Goal: Task Accomplishment & Management: Manage account settings

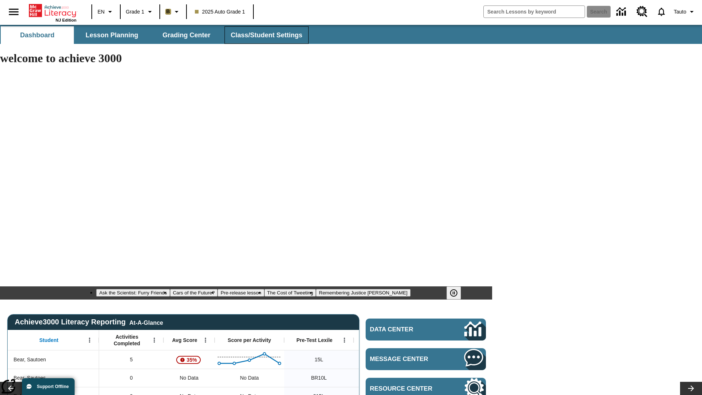
click at [265, 35] on span "Class/Student Settings" at bounding box center [267, 35] width 72 height 8
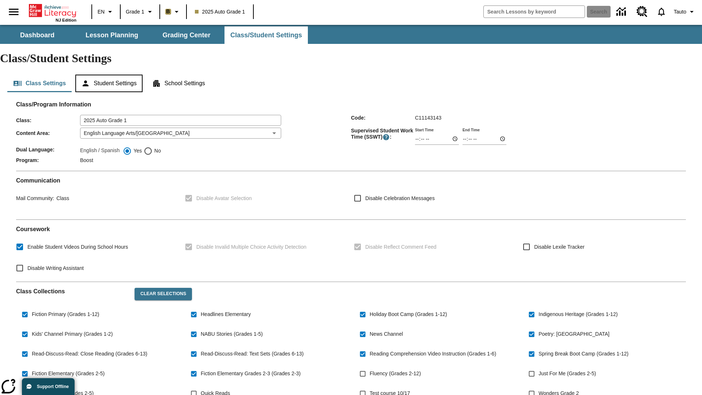
click at [110, 75] on button "Student Settings" at bounding box center [108, 84] width 67 height 18
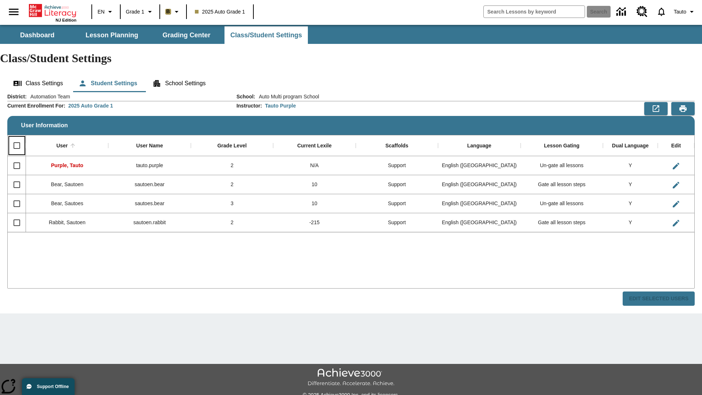
click at [16, 138] on input "Select all rows" at bounding box center [16, 145] width 15 height 15
checkbox input "true"
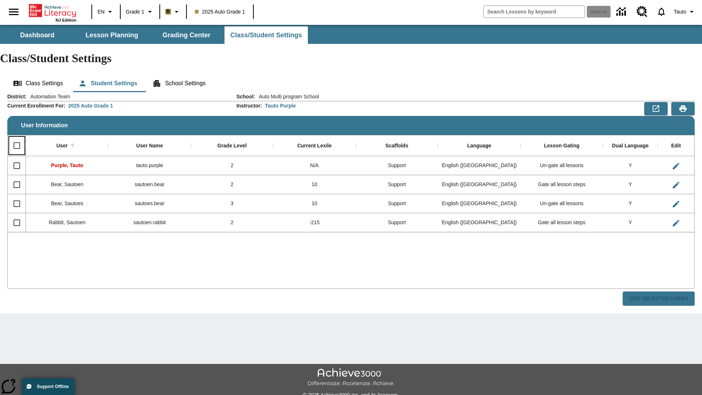
checkbox input "true"
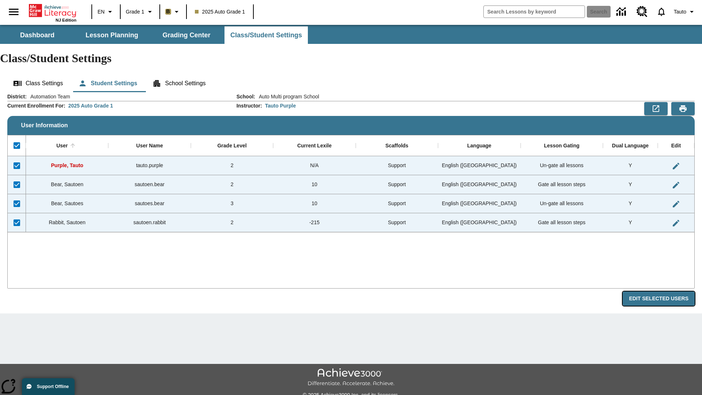
click at [661, 291] on button "Edit Selected Users" at bounding box center [659, 298] width 72 height 14
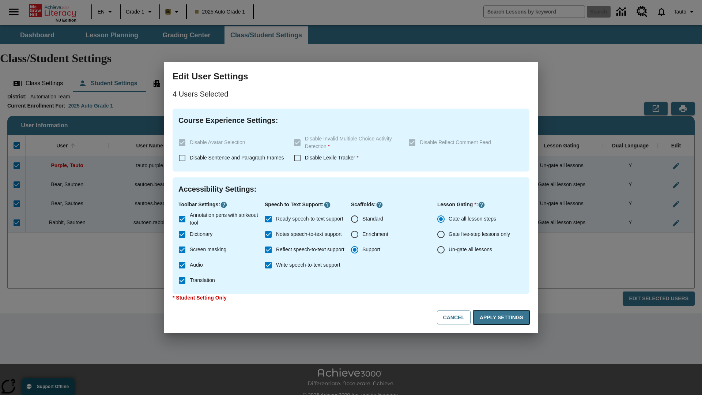
click at [503, 317] on button "Apply Settings" at bounding box center [501, 317] width 56 height 14
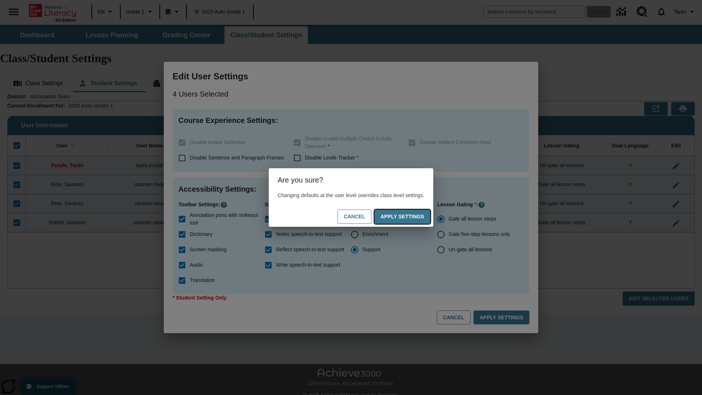
click at [409, 216] on button "Apply Settings" at bounding box center [402, 216] width 56 height 14
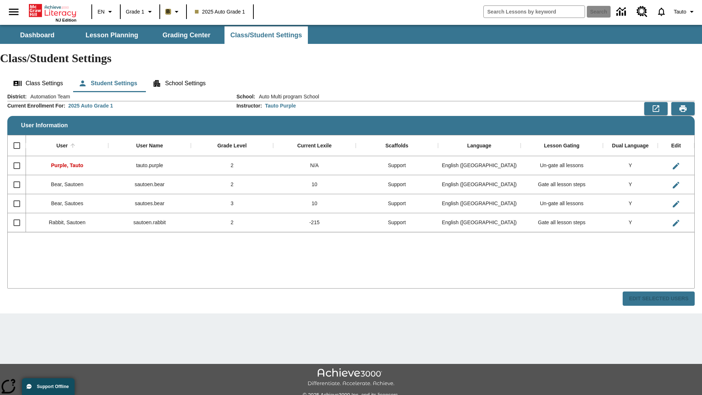
checkbox input "false"
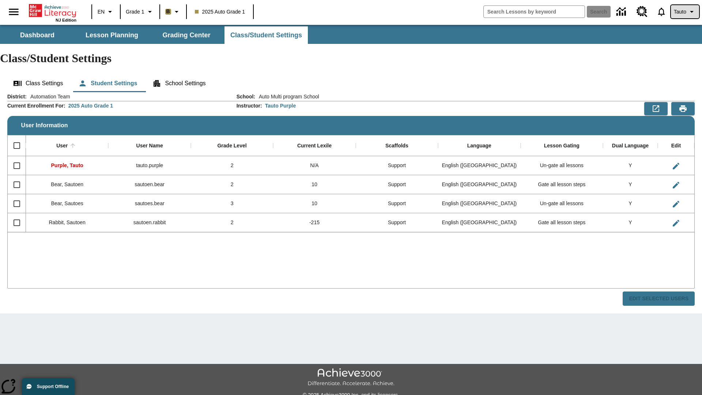
click at [684, 12] on span "Tauto" at bounding box center [680, 12] width 12 height 8
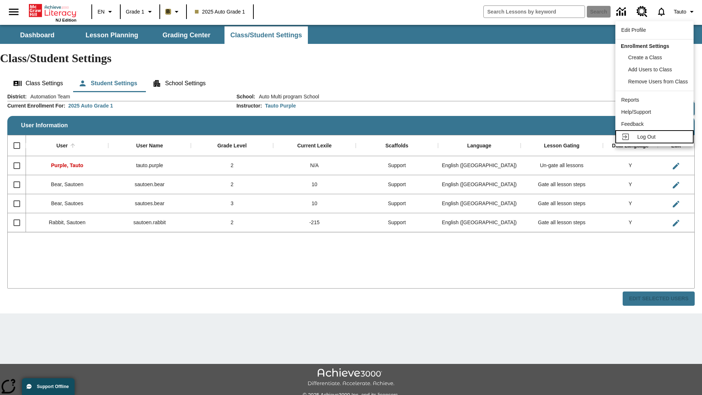
click at [655, 137] on span "Log Out" at bounding box center [646, 137] width 18 height 6
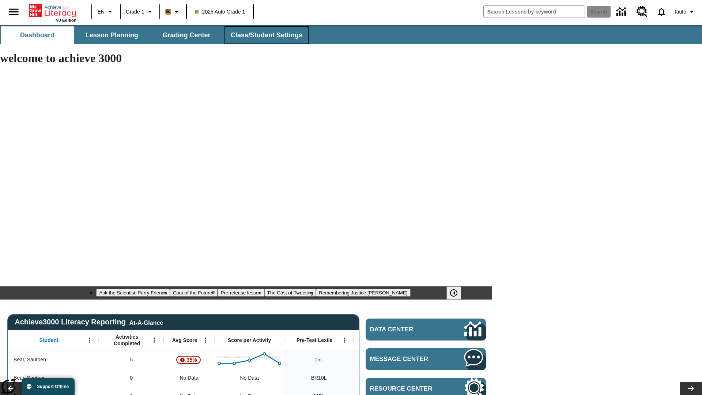
click at [265, 35] on span "Class/Student Settings" at bounding box center [267, 35] width 72 height 8
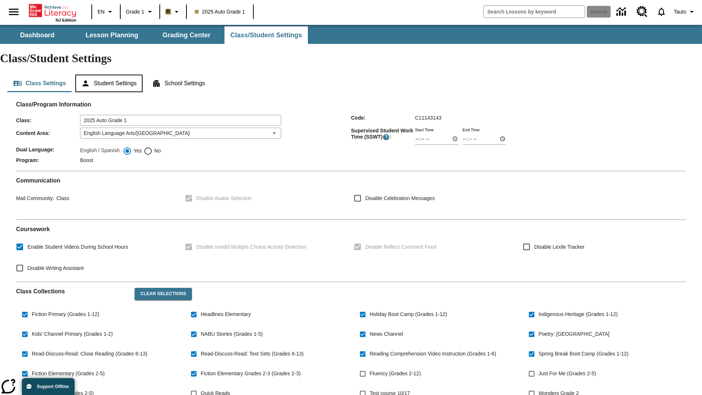
click at [110, 75] on button "Student Settings" at bounding box center [108, 84] width 67 height 18
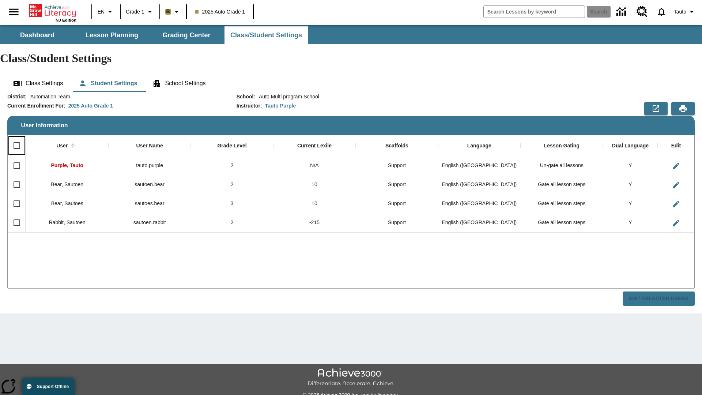
click at [16, 138] on input "Select all rows" at bounding box center [16, 145] width 15 height 15
checkbox input "true"
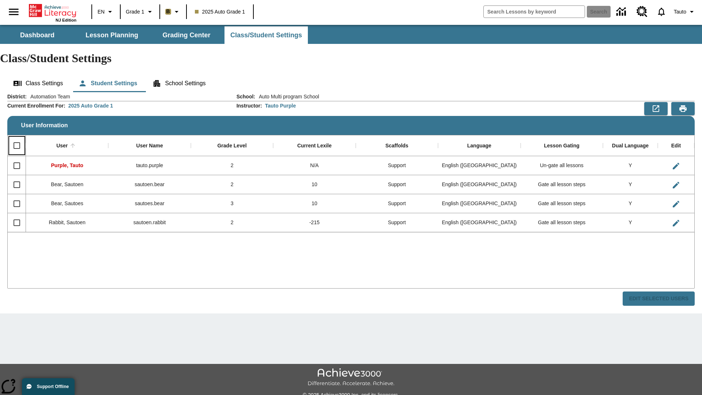
checkbox input "true"
